Goal: Information Seeking & Learning: Learn about a topic

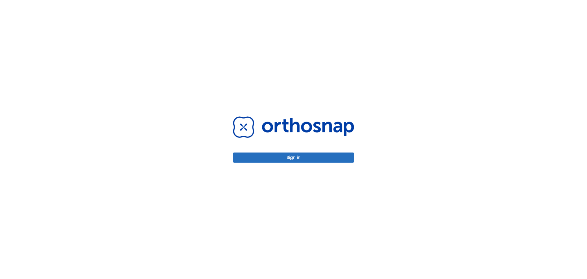
click at [315, 161] on button "Sign in" at bounding box center [293, 157] width 121 height 10
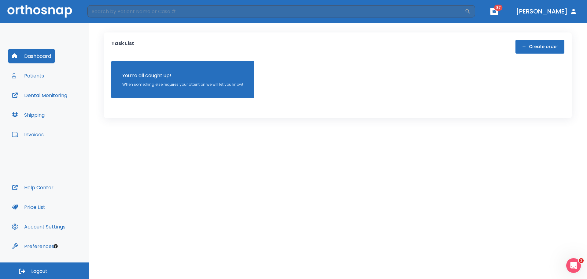
click at [53, 78] on div "Dashboard Patients Dental Monitoring Shipping Invoices" at bounding box center [44, 114] width 72 height 131
click at [41, 79] on button "Patients" at bounding box center [27, 75] width 39 height 15
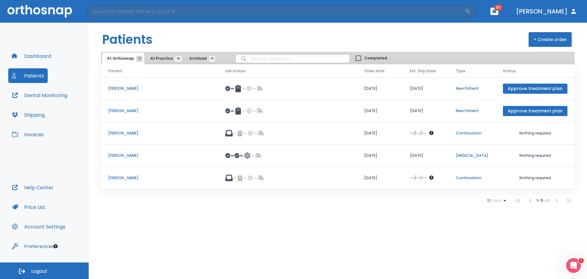
click at [151, 61] on button "At Practice 20" at bounding box center [165, 59] width 38 height 12
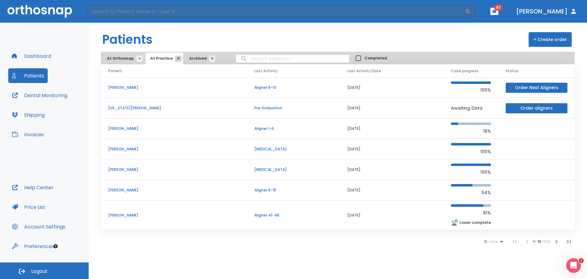
click at [484, 242] on span "10" at bounding box center [486, 241] width 4 height 4
click at [495, 264] on li "100" at bounding box center [491, 263] width 16 height 15
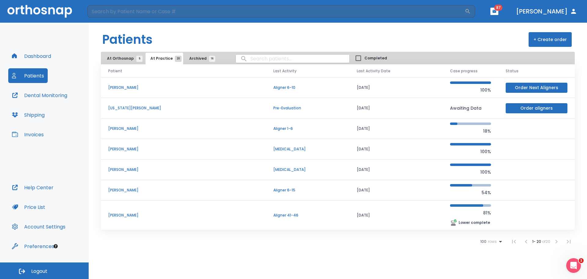
click at [248, 54] on input "search" at bounding box center [293, 59] width 114 height 12
type input "[PERSON_NAME]"
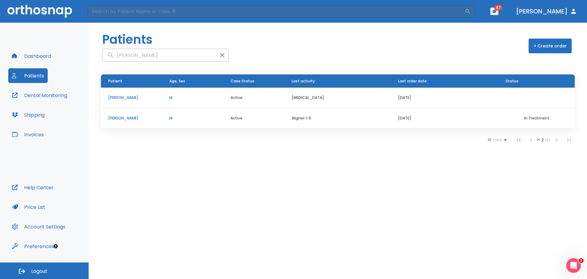
click at [130, 101] on td "[PERSON_NAME]" at bounding box center [131, 97] width 61 height 20
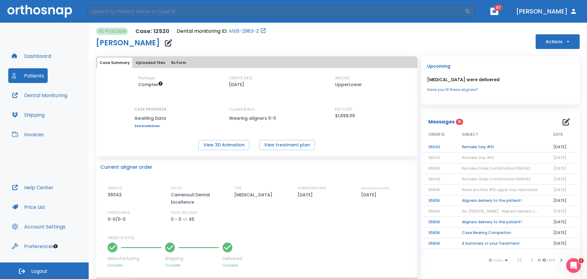
click at [72, 94] on div "Dashboard Patients Dental Monitoring Shipping Invoices" at bounding box center [44, 114] width 72 height 131
click at [46, 93] on button "Dental Monitoring" at bounding box center [39, 95] width 63 height 15
click at [50, 96] on button "Dental Monitoring" at bounding box center [39, 95] width 63 height 15
click at [211, 144] on button "View 3D Animation" at bounding box center [223, 145] width 51 height 10
click at [218, 143] on button "View 3D Animation" at bounding box center [223, 145] width 51 height 10
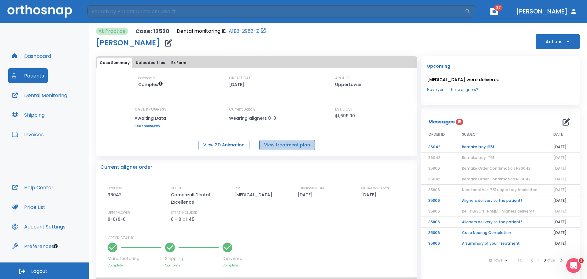
click at [291, 146] on button "View treatment plan" at bounding box center [287, 145] width 56 height 10
click at [504, 146] on td "Remake tray #51" at bounding box center [500, 147] width 91 height 11
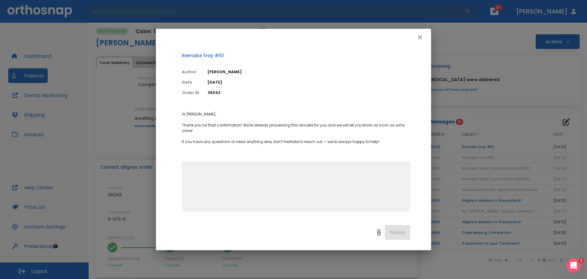
click at [421, 35] on icon "button" at bounding box center [419, 37] width 7 height 7
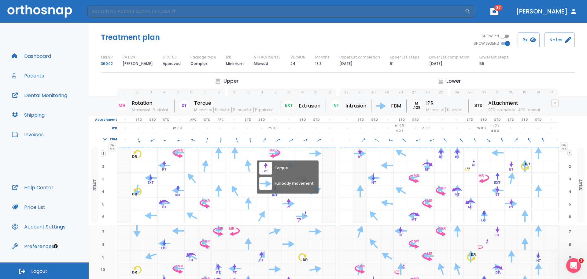
drag, startPoint x: 286, startPoint y: 207, endPoint x: 311, endPoint y: 170, distance: 43.7
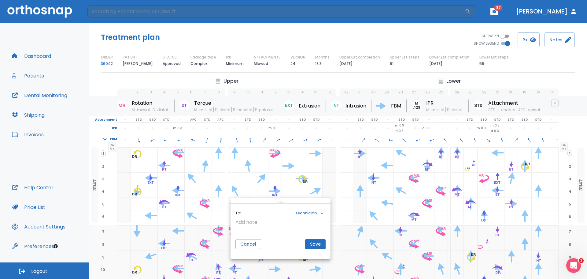
drag, startPoint x: 585, startPoint y: 94, endPoint x: 581, endPoint y: 126, distance: 31.7
click at [584, 126] on div at bounding box center [293, 139] width 587 height 279
click at [249, 243] on button "Cancel" at bounding box center [248, 244] width 26 height 10
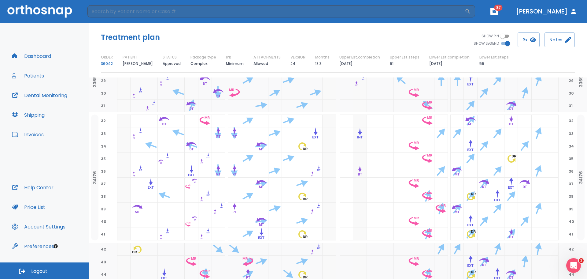
scroll to position [631, 0]
